Goal: Register for event/course

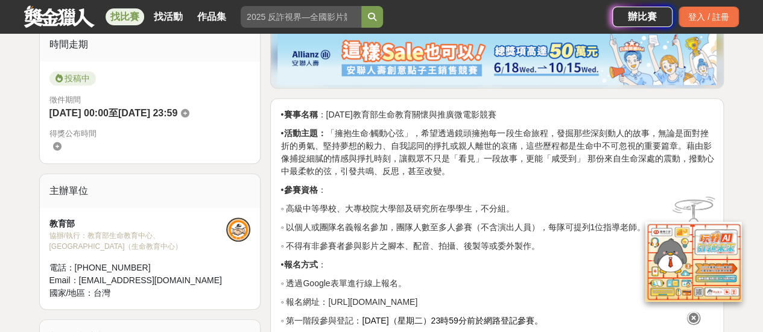
scroll to position [301, 0]
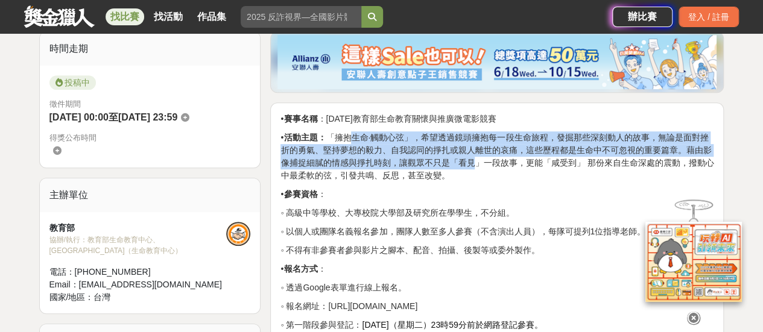
drag, startPoint x: 354, startPoint y: 139, endPoint x: 474, endPoint y: 156, distance: 121.1
click at [474, 156] on p "• 活動主題： 「擁抱生命·觸動心弦」，希望透過鏡頭擁抱每一段生命旅程，發掘那些深刻動人的故事，無論是面對挫折的勇氣、堅持夢想的毅力、自我認同的掙扎或親人離世…" at bounding box center [496, 156] width 433 height 51
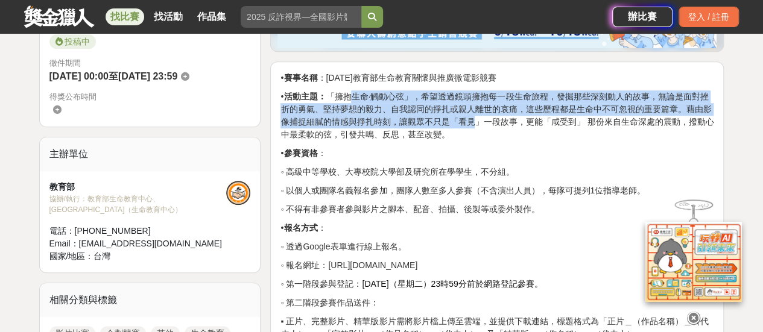
scroll to position [362, 0]
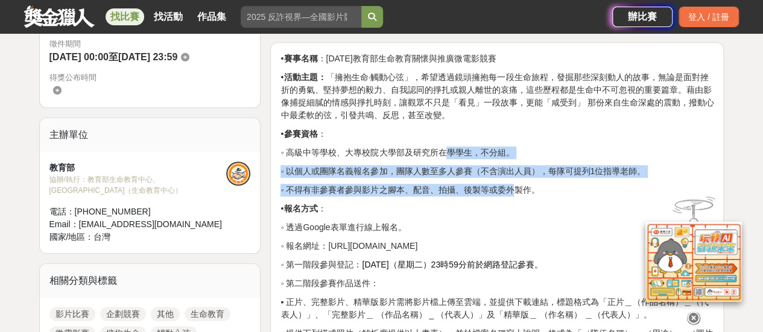
drag, startPoint x: 423, startPoint y: 151, endPoint x: 494, endPoint y: 186, distance: 78.5
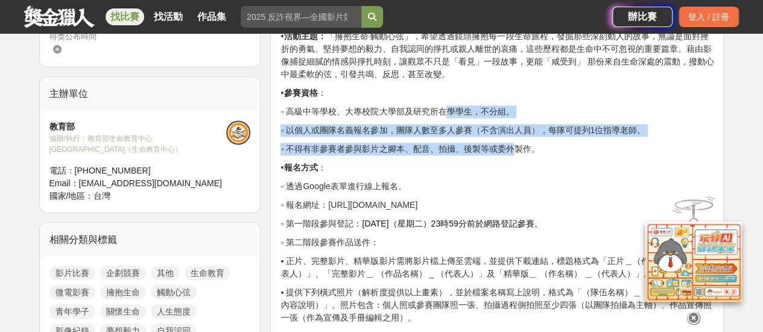
scroll to position [422, 0]
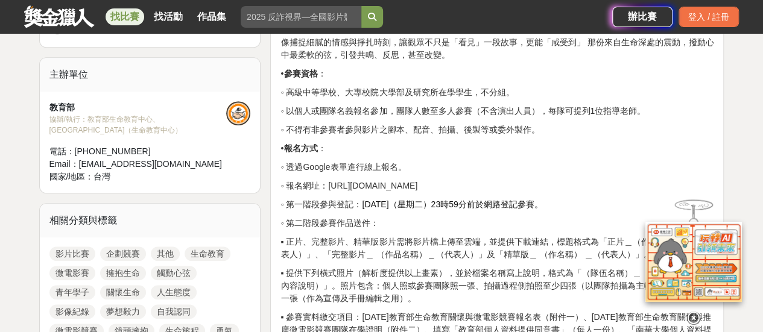
click at [361, 165] on p "◦ 透過Google表單進行線上報名。" at bounding box center [496, 167] width 433 height 13
drag, startPoint x: 361, startPoint y: 165, endPoint x: 407, endPoint y: 165, distance: 46.4
click at [407, 165] on p "◦ 透過Google表單進行線上報名。" at bounding box center [496, 167] width 433 height 13
click at [459, 161] on p "◦ 透過Google表單進行線上報名。" at bounding box center [496, 167] width 433 height 13
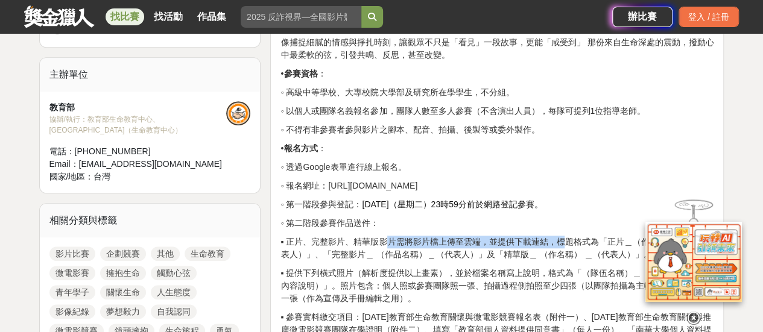
drag, startPoint x: 338, startPoint y: 238, endPoint x: 512, endPoint y: 244, distance: 175.0
click at [512, 244] on p "▪ 正片、完整影片、精華版影片需將影片檔上傳至雲端，並提供下載連結，標題格式為「正片＿（作品名稱）＿（代表人）」、「完整影片＿ （作品名稱） _ （代表人）」…" at bounding box center [496, 248] width 433 height 25
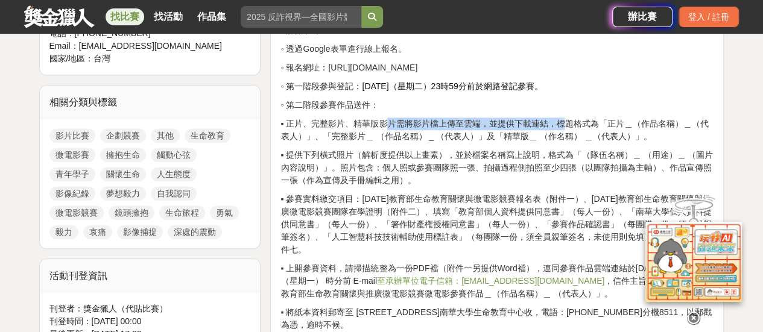
scroll to position [543, 0]
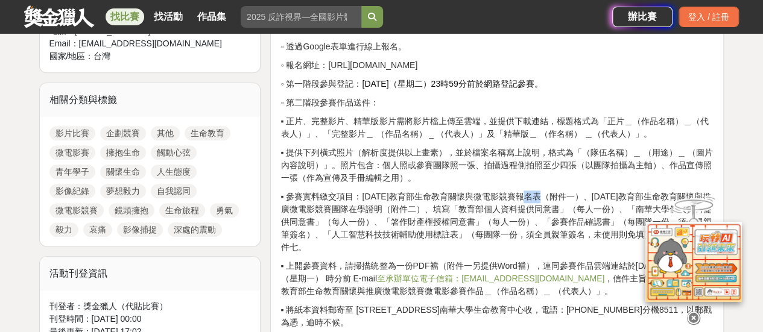
drag, startPoint x: 487, startPoint y: 195, endPoint x: 509, endPoint y: 197, distance: 21.8
click at [509, 197] on p "▪ 參賽實料繳交項目：114年教育部生命教育關懷與微電影競賽報名表（附件一）、114年教育部生命教育關懷與推廣微電影競賽團隊在學證明（附件二）、填寫「教育部個…" at bounding box center [496, 222] width 433 height 63
drag, startPoint x: 385, startPoint y: 231, endPoint x: 406, endPoint y: 228, distance: 21.2
click at [405, 228] on p "▪ 參賽實料繳交項目：114年教育部生命教育關懷與微電影競賽報名表（附件一）、114年教育部生命教育關懷與推廣微電影競賽團隊在學證明（附件二）、填寫「教育部個…" at bounding box center [496, 222] width 433 height 63
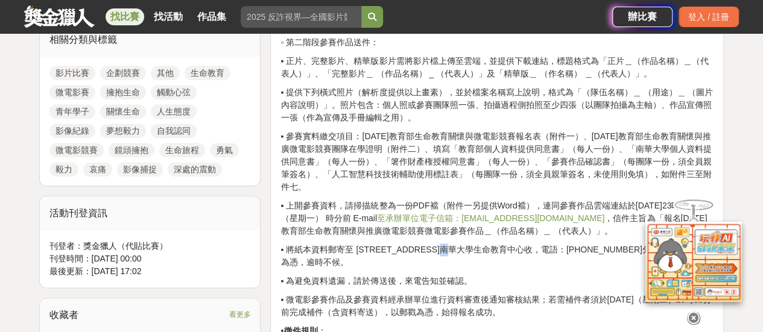
drag, startPoint x: 439, startPoint y: 234, endPoint x: 449, endPoint y: 237, distance: 10.7
click at [449, 244] on p "▪ 將紙本資料郵寄至 嘉義縣大林鎮南華路一段號南華大學生命教育中心收，電語：05-272-1001分機8511，以郵戳為憑，逾時不候。" at bounding box center [496, 256] width 433 height 25
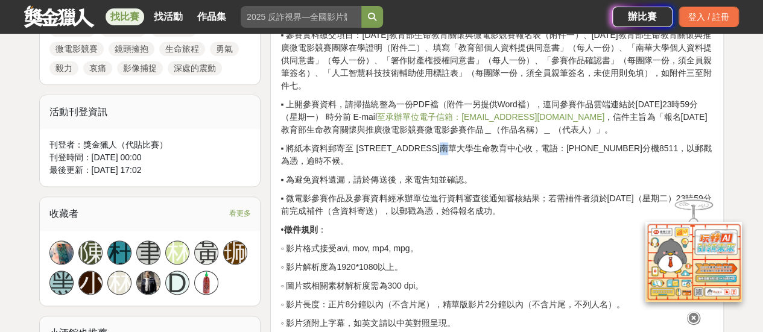
scroll to position [723, 0]
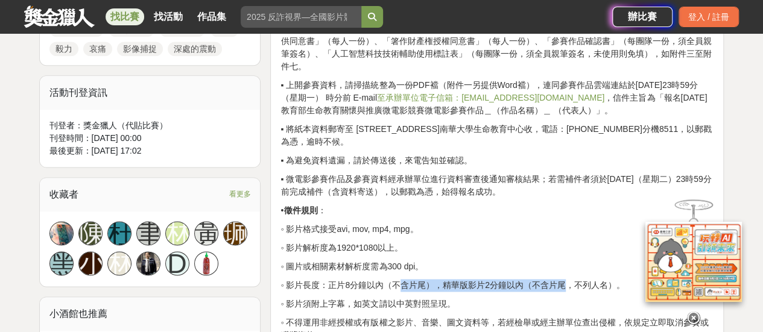
drag, startPoint x: 380, startPoint y: 273, endPoint x: 537, endPoint y: 274, distance: 157.3
click at [537, 279] on p "◦ 影片長度：正片8分鐘以內（不含片尾），精華版影片2分鐘以內（不含片尾，不列人名）。" at bounding box center [496, 285] width 433 height 13
click at [496, 260] on p "◦ 圖片或相關素材解析度需為300 dpi。" at bounding box center [496, 266] width 433 height 13
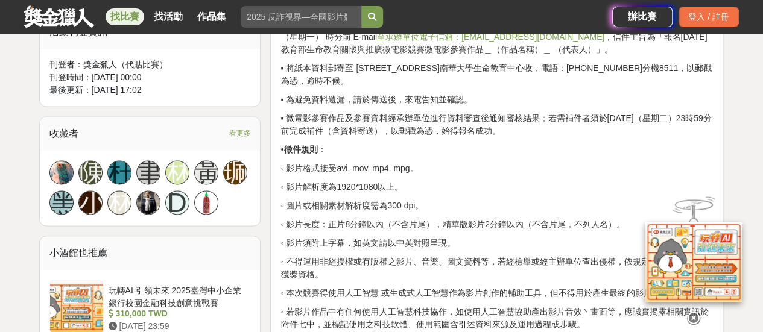
scroll to position [844, 0]
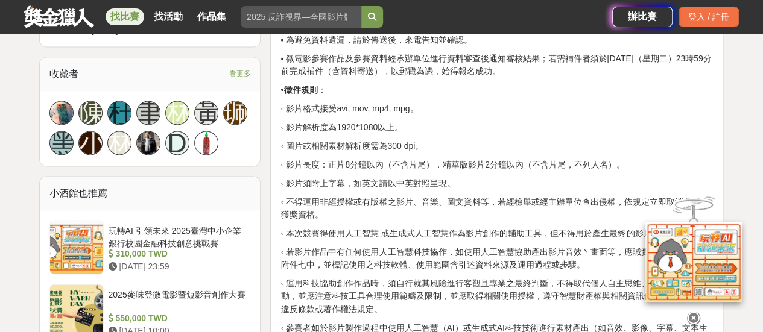
click at [697, 312] on icon at bounding box center [693, 318] width 13 height 13
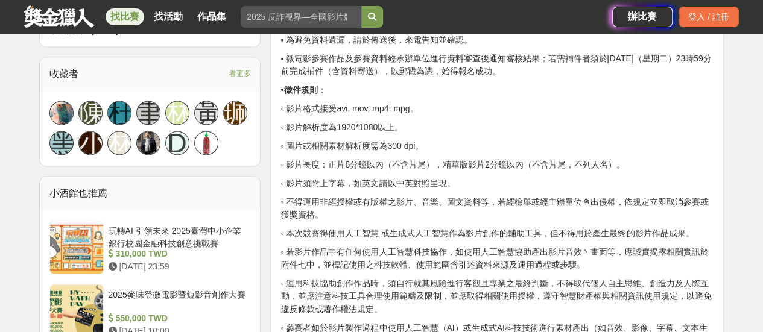
drag, startPoint x: 467, startPoint y: 151, endPoint x: 558, endPoint y: 162, distance: 92.3
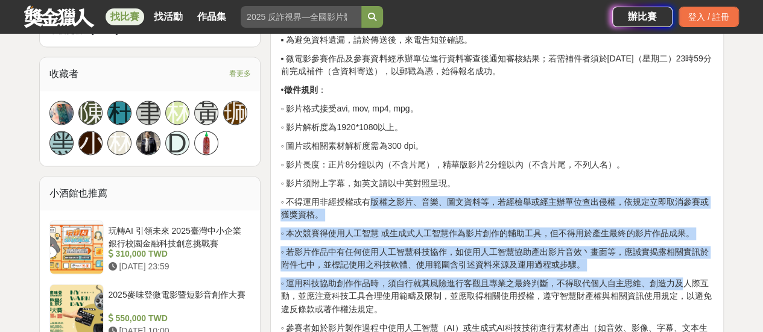
drag, startPoint x: 349, startPoint y: 189, endPoint x: 661, endPoint y: 274, distance: 323.5
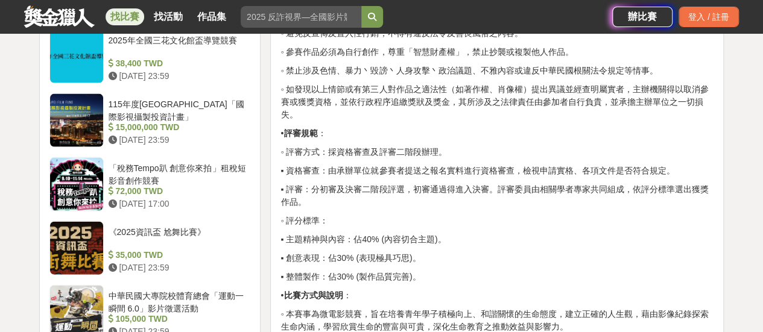
scroll to position [1266, 0]
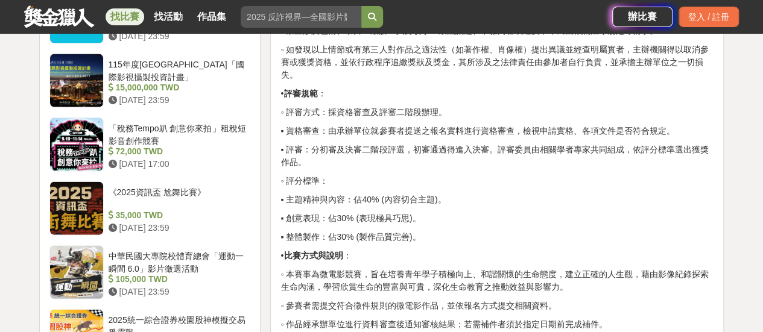
drag, startPoint x: 374, startPoint y: 118, endPoint x: 603, endPoint y: 185, distance: 238.8
click at [603, 185] on div "• 賽事名稱 ：114年教育部生命教育關懷與推廣微電影競賽 • 活動主題： 「擁抱生命·觸動心弦」，希望透過鏡頭擁抱每一段生命旅程，發掘那些深刻動人的故事，無…" at bounding box center [496, 73] width 433 height 1850
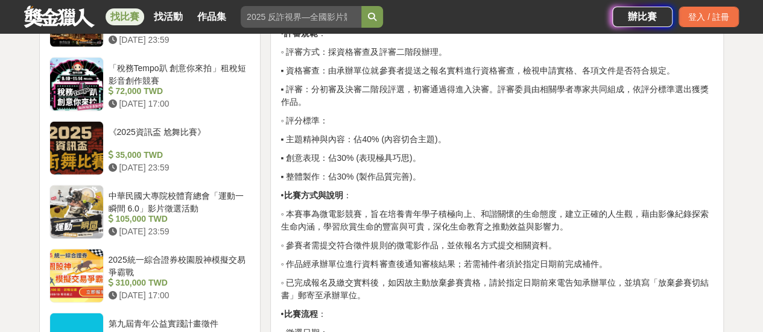
drag, startPoint x: 424, startPoint y: 204, endPoint x: 562, endPoint y: 283, distance: 158.5
click at [562, 283] on div "• 賽事名稱 ：114年教育部生命教育關懷與推廣微電影競賽 • 活動主題： 「擁抱生命·觸動心弦」，希望透過鏡頭擁抱每一段生命旅程，發掘那些深刻動人的故事，無…" at bounding box center [496, 13] width 433 height 1850
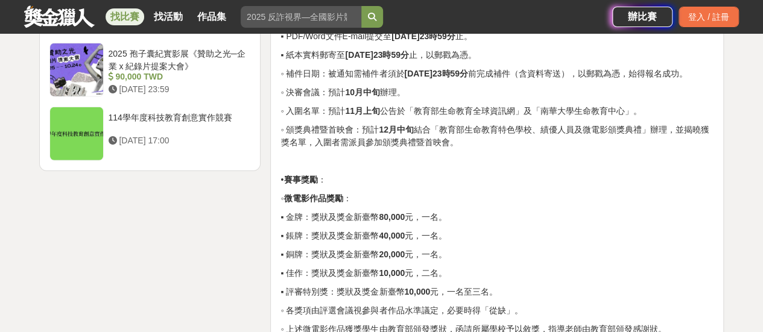
scroll to position [1688, 0]
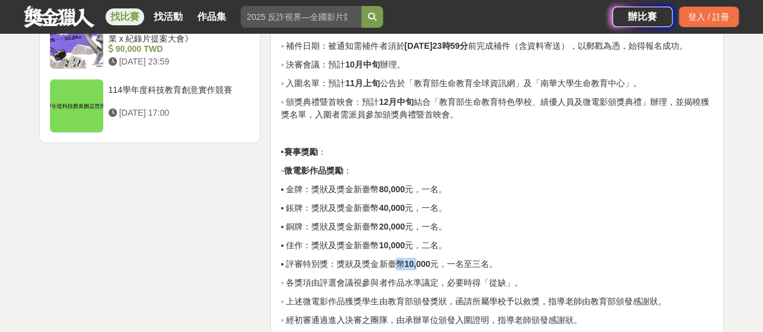
drag, startPoint x: 348, startPoint y: 248, endPoint x: 437, endPoint y: 251, distance: 88.7
click at [437, 258] on p "▪ 評審特別獎：獎狀及獎金新臺幣 10,000 元，一名至三名。" at bounding box center [496, 264] width 433 height 13
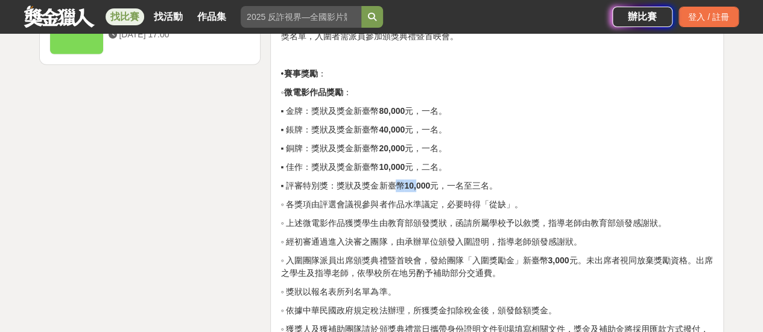
scroll to position [1809, 0]
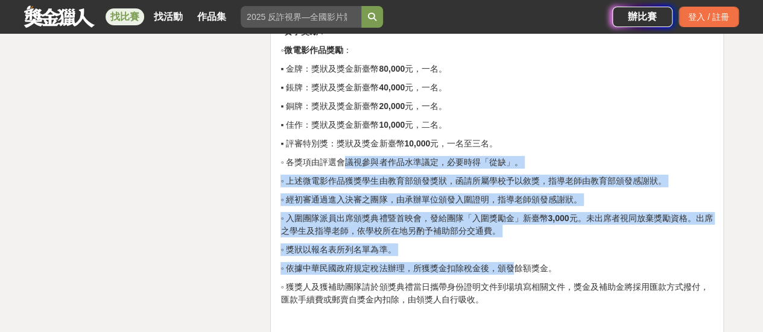
drag, startPoint x: 324, startPoint y: 150, endPoint x: 492, endPoint y: 260, distance: 200.6
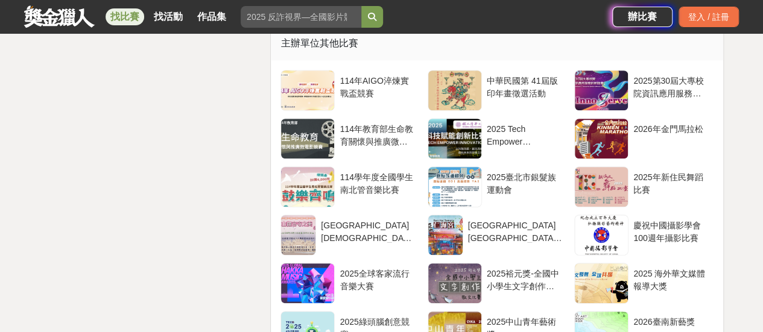
scroll to position [2472, 0]
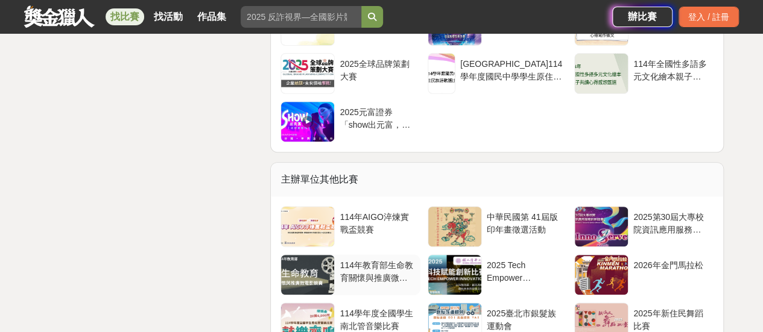
click at [315, 271] on div at bounding box center [307, 275] width 53 height 40
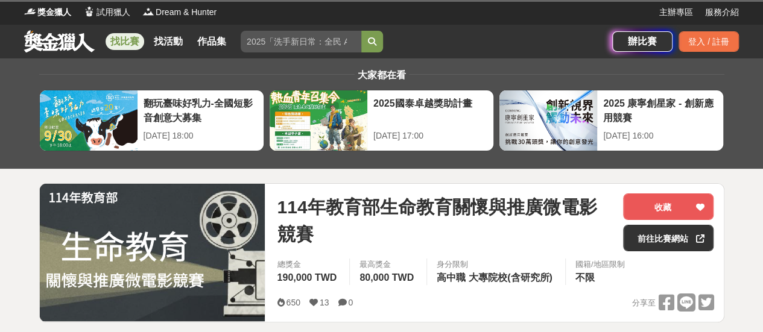
scroll to position [0, 0]
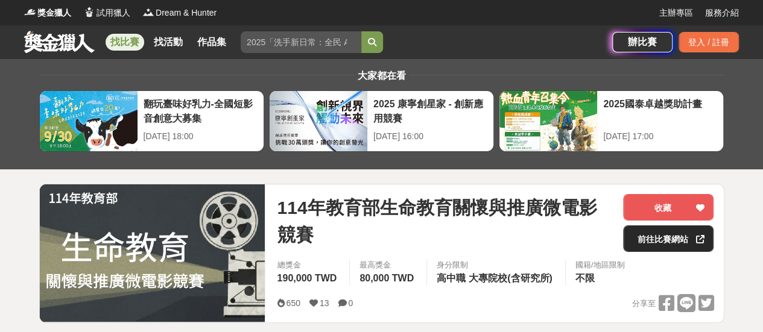
click at [665, 245] on link "前往比賽網站" at bounding box center [668, 238] width 90 height 27
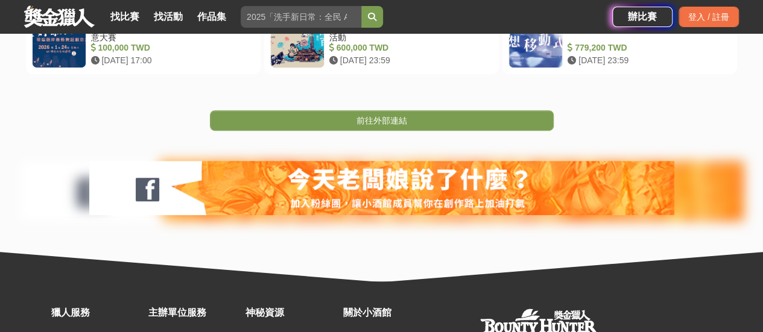
scroll to position [419, 0]
